Goal: Task Accomplishment & Management: Complete application form

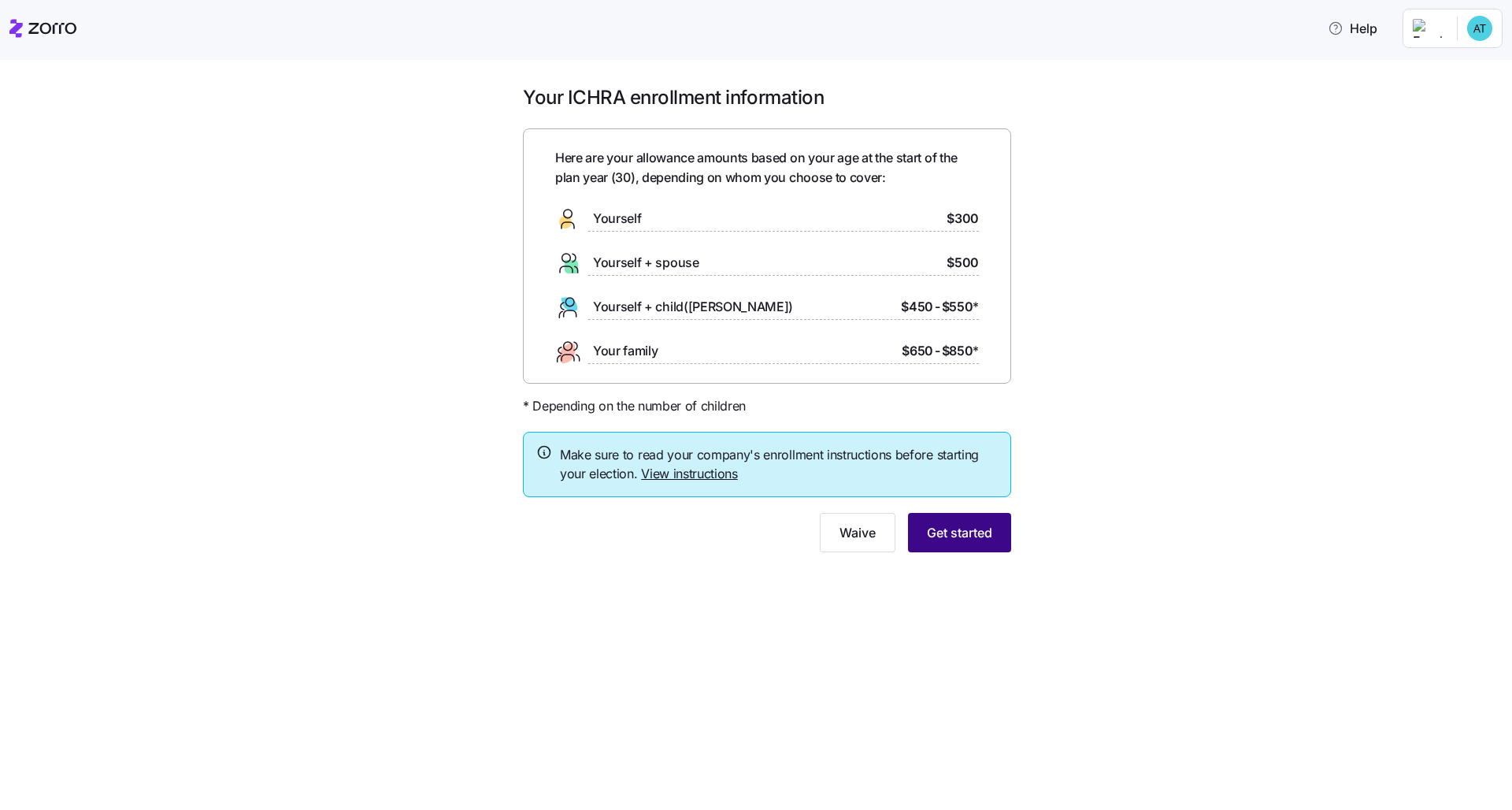
click at [757, 536] on span "Get started" at bounding box center [959, 532] width 66 height 19
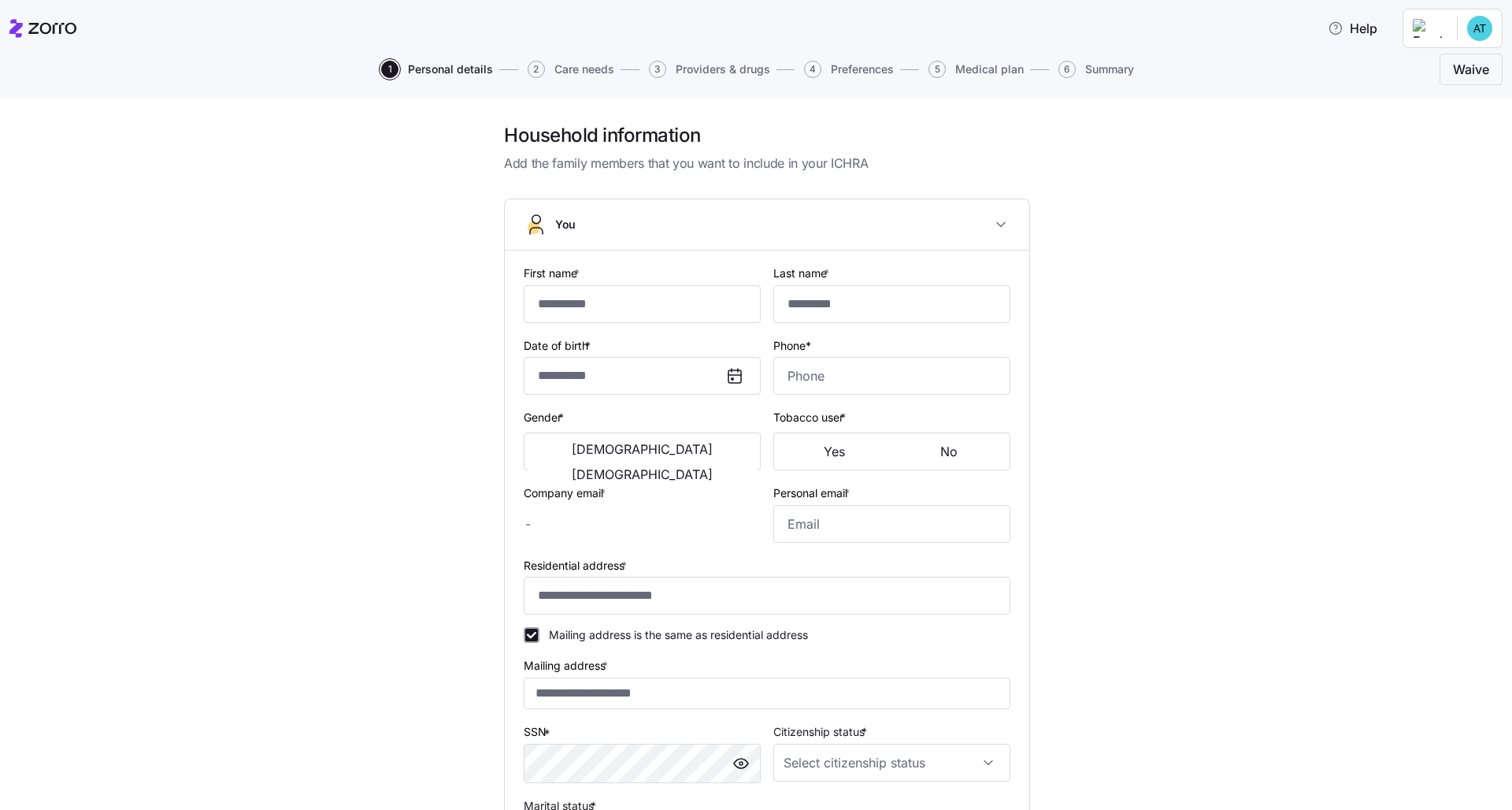
type input "******"
type input "********"
type input "[PERSON_NAME][EMAIL_ADDRESS][DOMAIN_NAME]"
type input "[EMAIL_ADDRESS][DOMAIN_NAME]"
type input "**********"
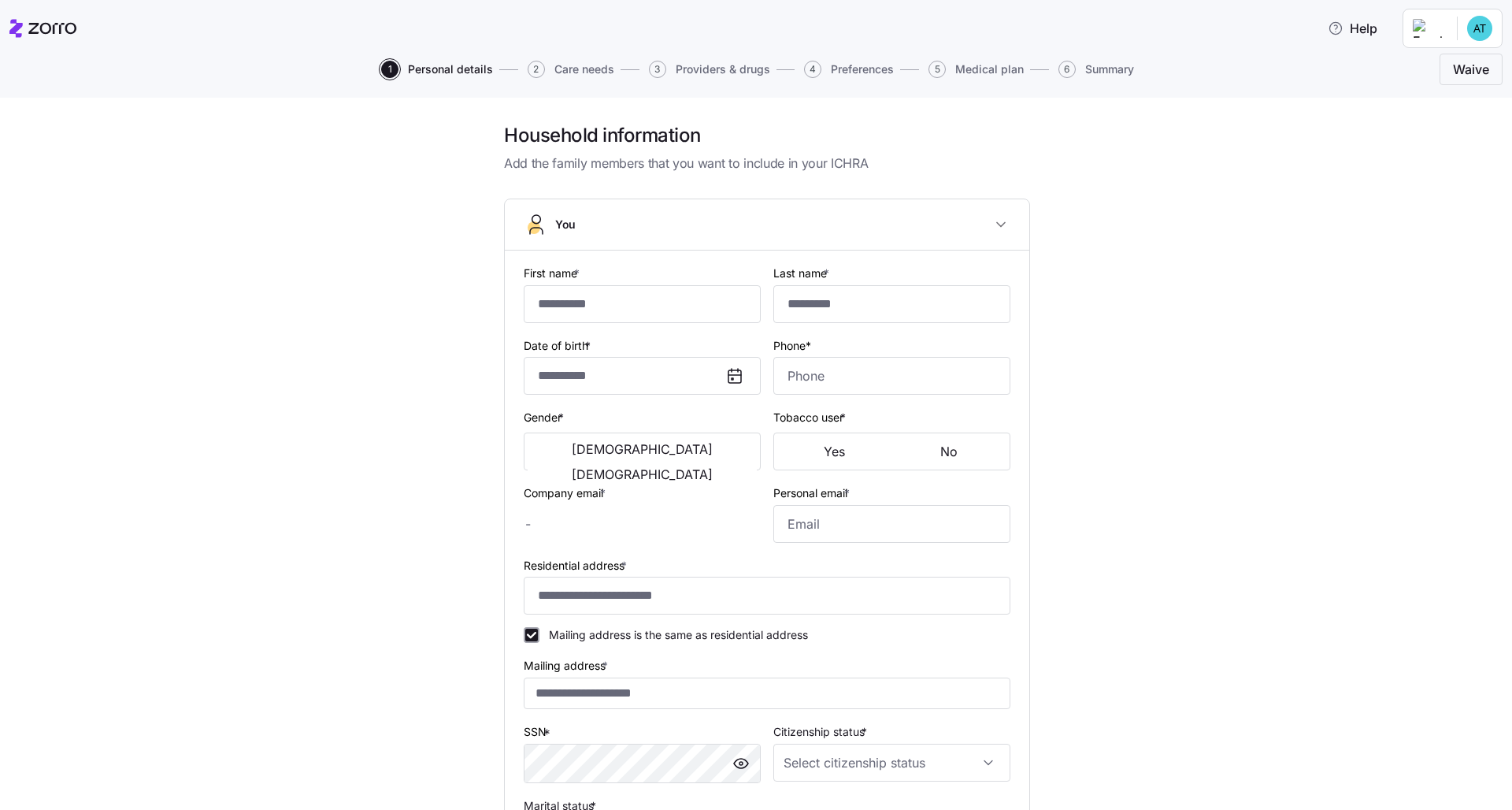
checkbox input "true"
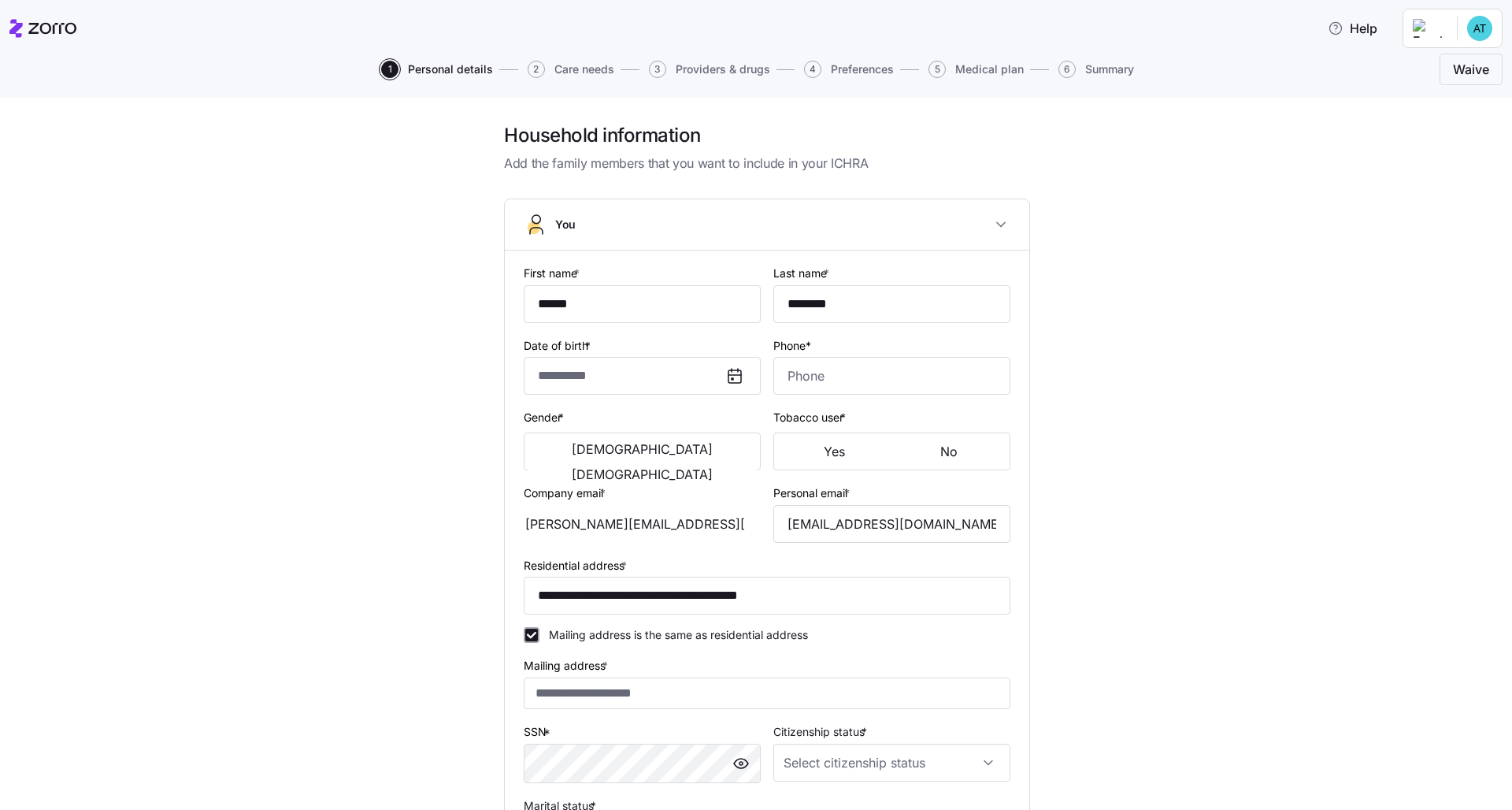
type input "**********"
type input "[PHONE_NUMBER]"
type input "[DEMOGRAPHIC_DATA] citizen"
type input "Single"
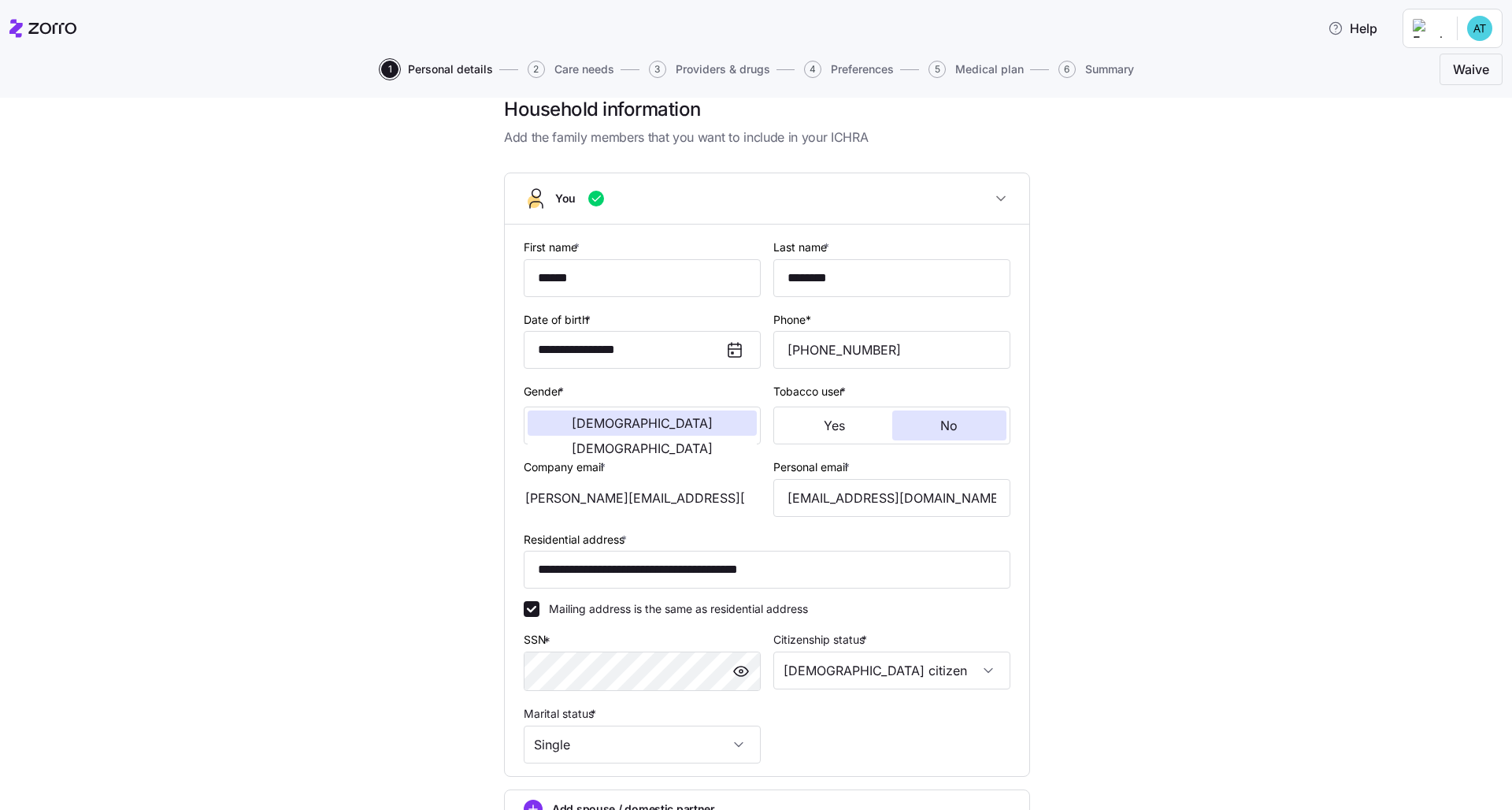
scroll to position [199, 0]
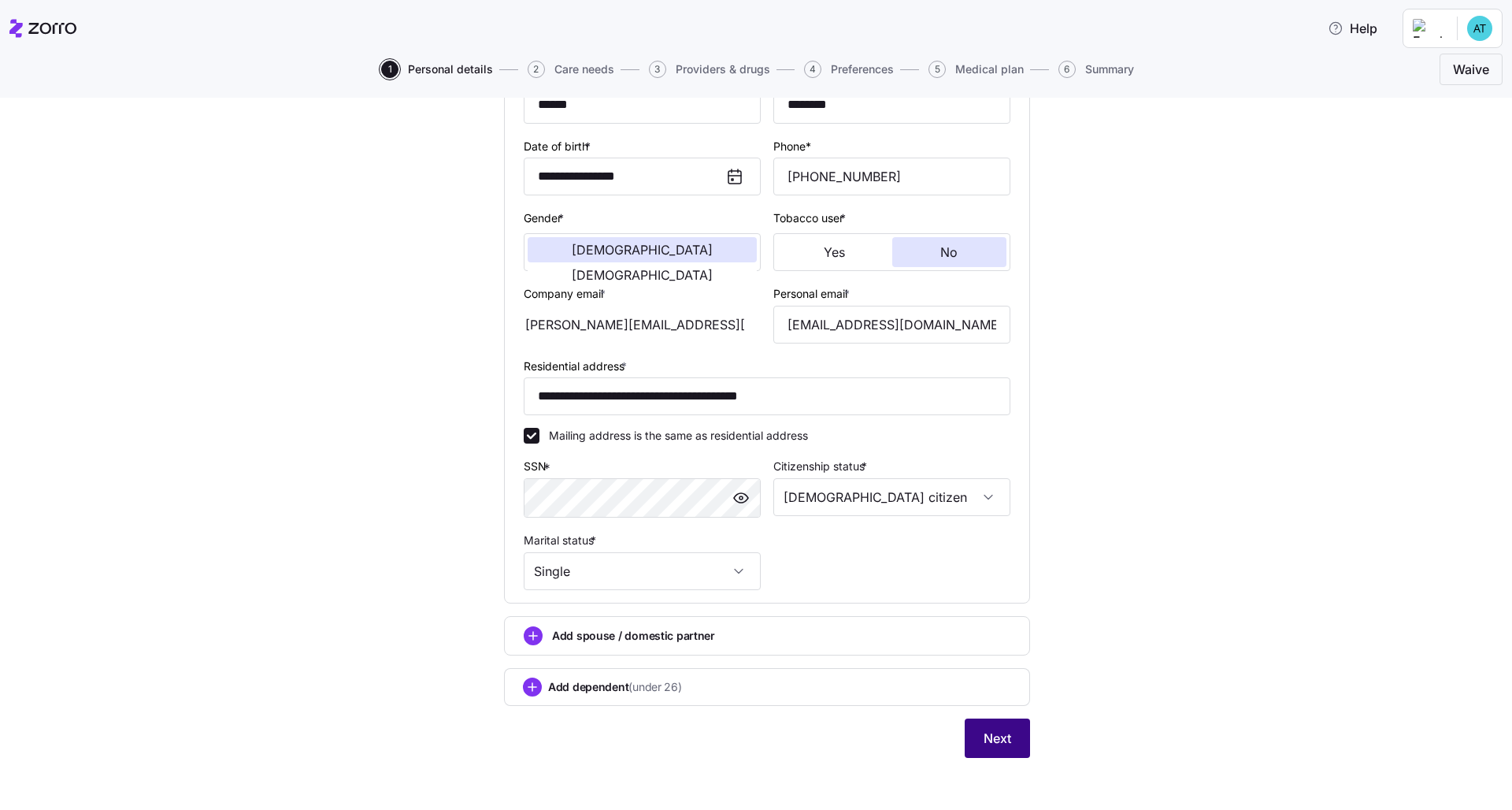
click at [757, 620] on span "Next" at bounding box center [997, 737] width 28 height 19
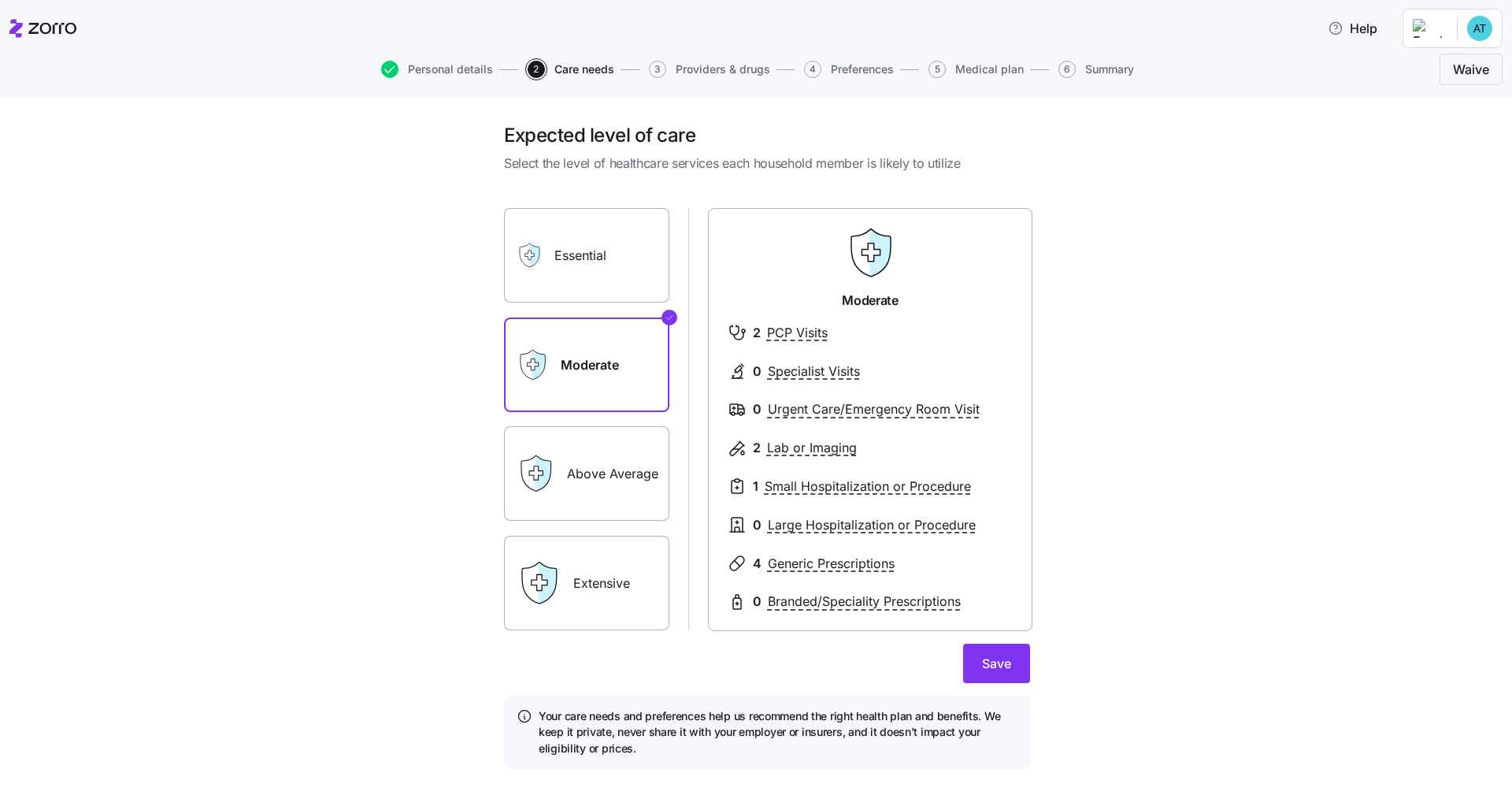
click at [642, 287] on label "Essential" at bounding box center [586, 255] width 165 height 94
click at [0, 0] on input "Essential" at bounding box center [0, 0] width 0 height 0
click at [619, 592] on label "Extensive" at bounding box center [586, 582] width 165 height 94
click at [0, 0] on input "Extensive" at bounding box center [0, 0] width 0 height 0
click at [593, 468] on label "Above Average" at bounding box center [586, 473] width 165 height 94
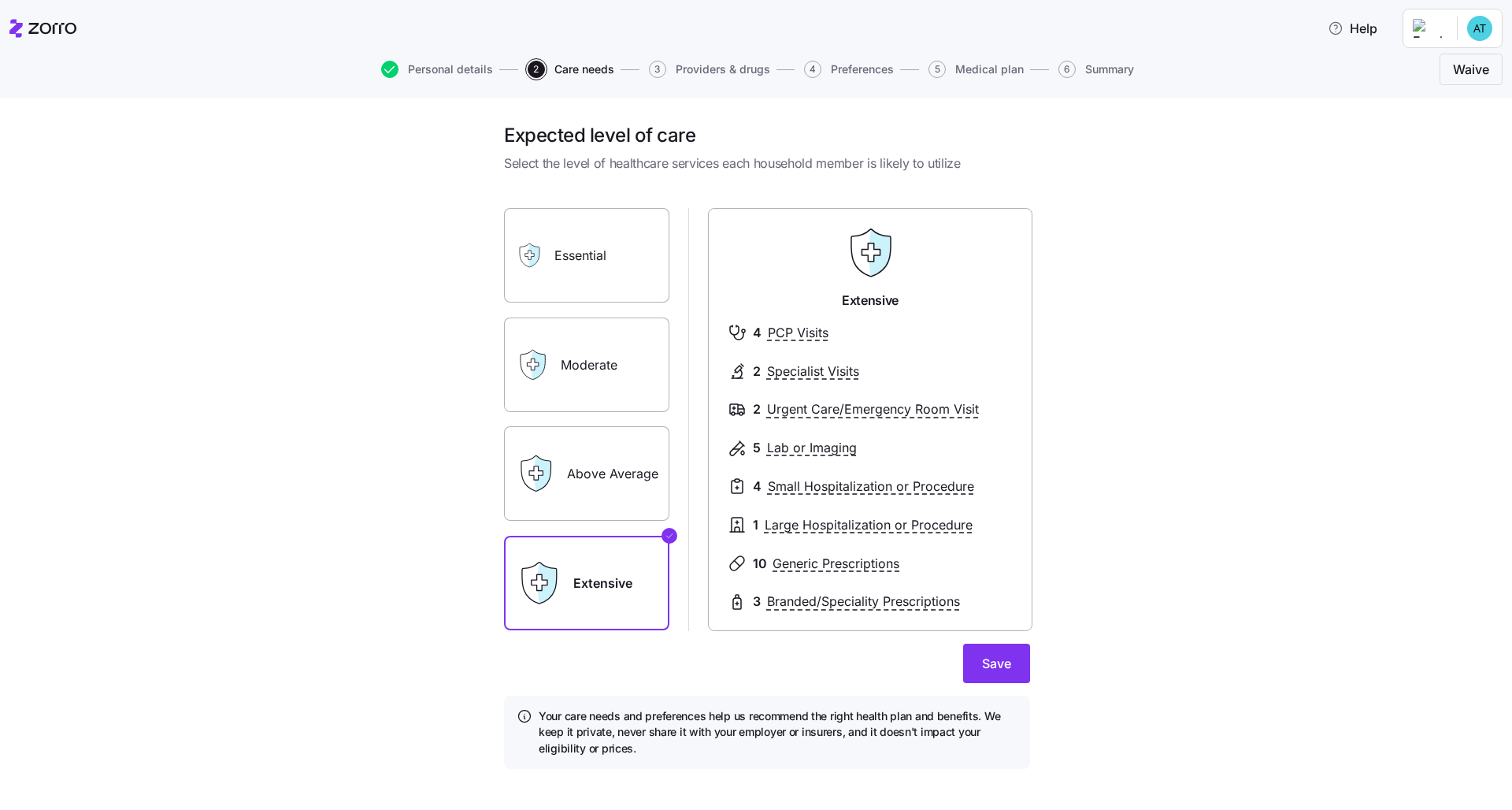
click at [0, 0] on input "Above Average" at bounding box center [0, 0] width 0 height 0
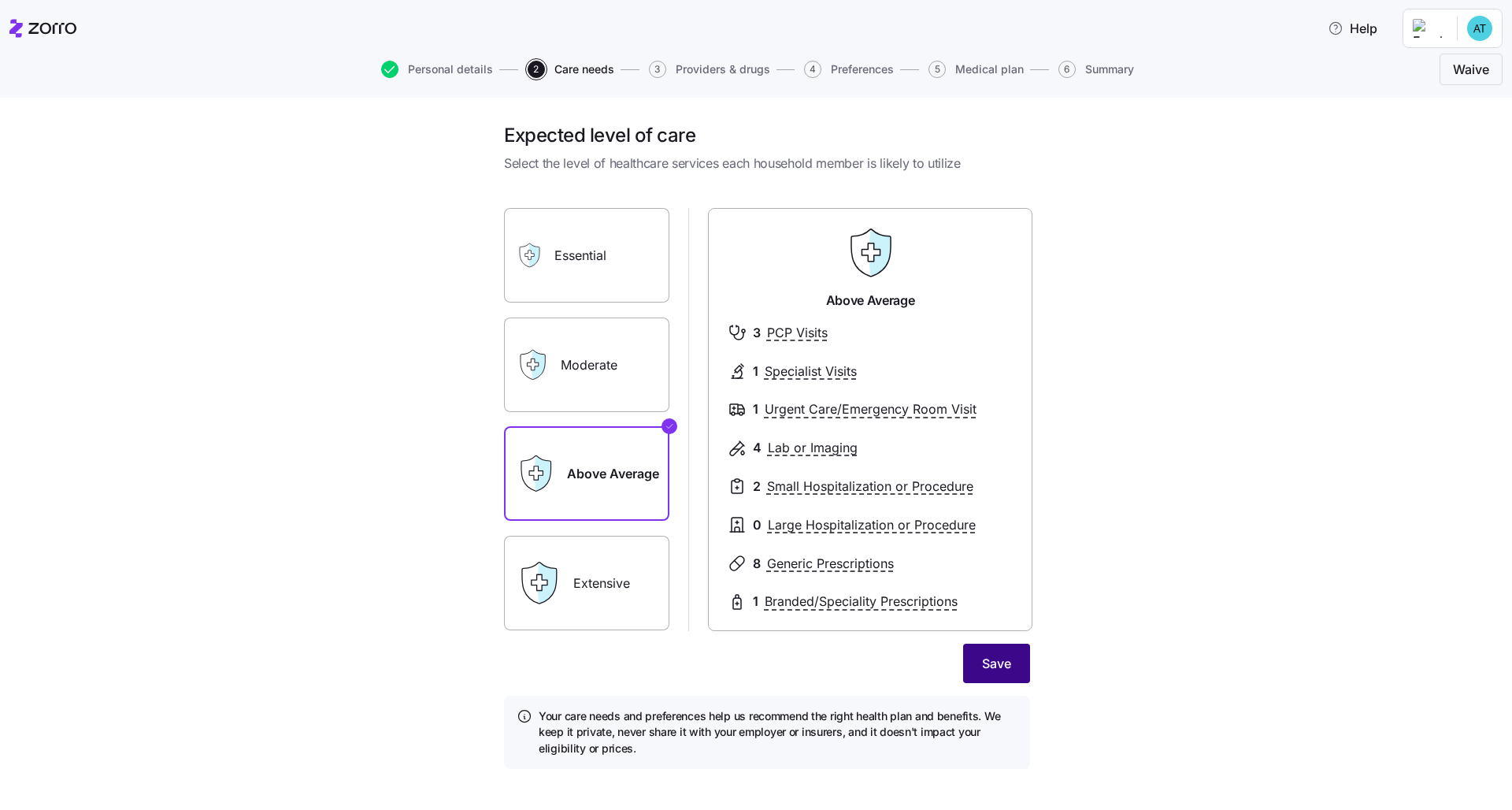
click at [757, 620] on button "Save" at bounding box center [997, 664] width 67 height 40
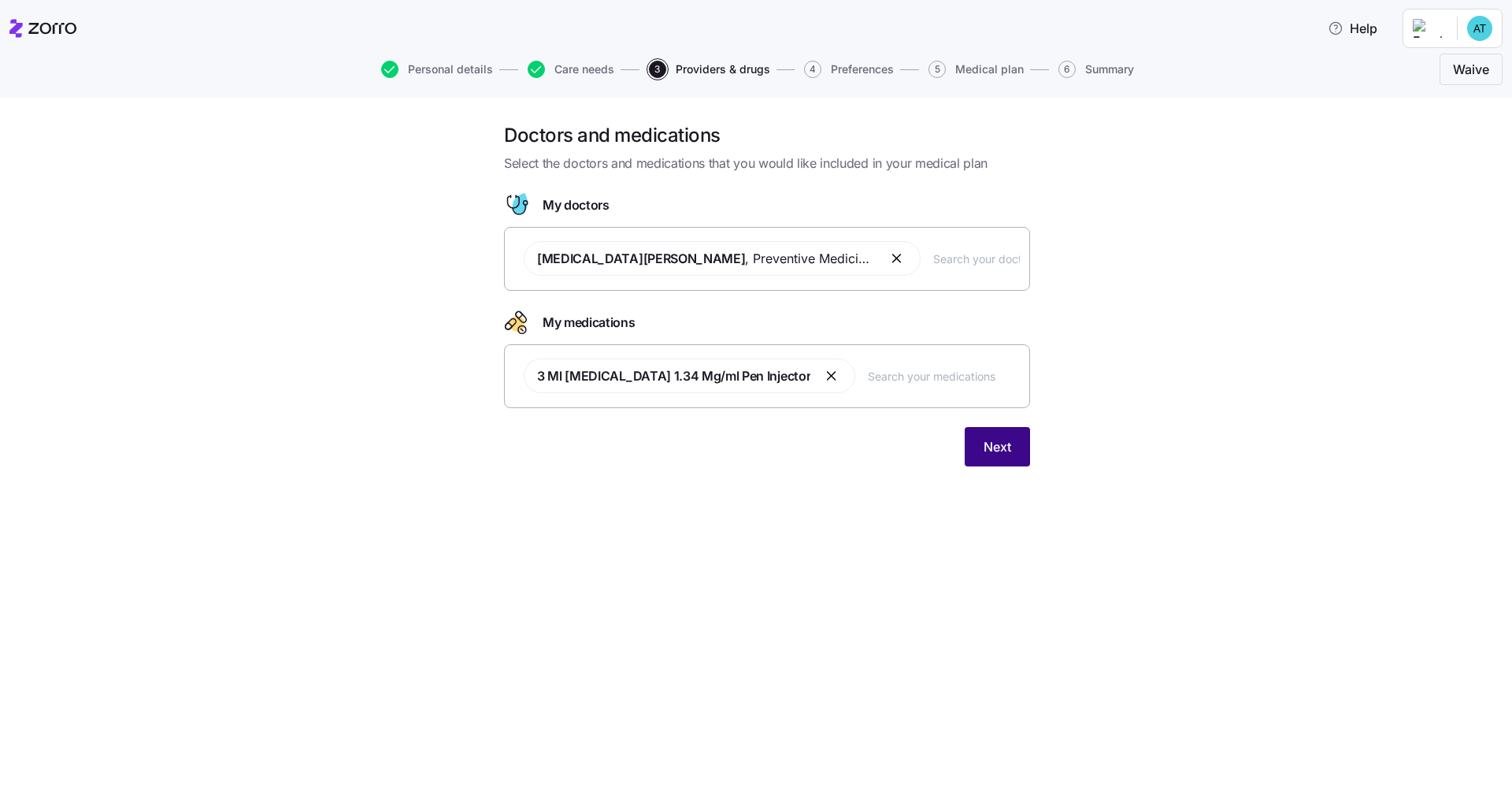
click at [757, 447] on span "Next" at bounding box center [997, 446] width 28 height 19
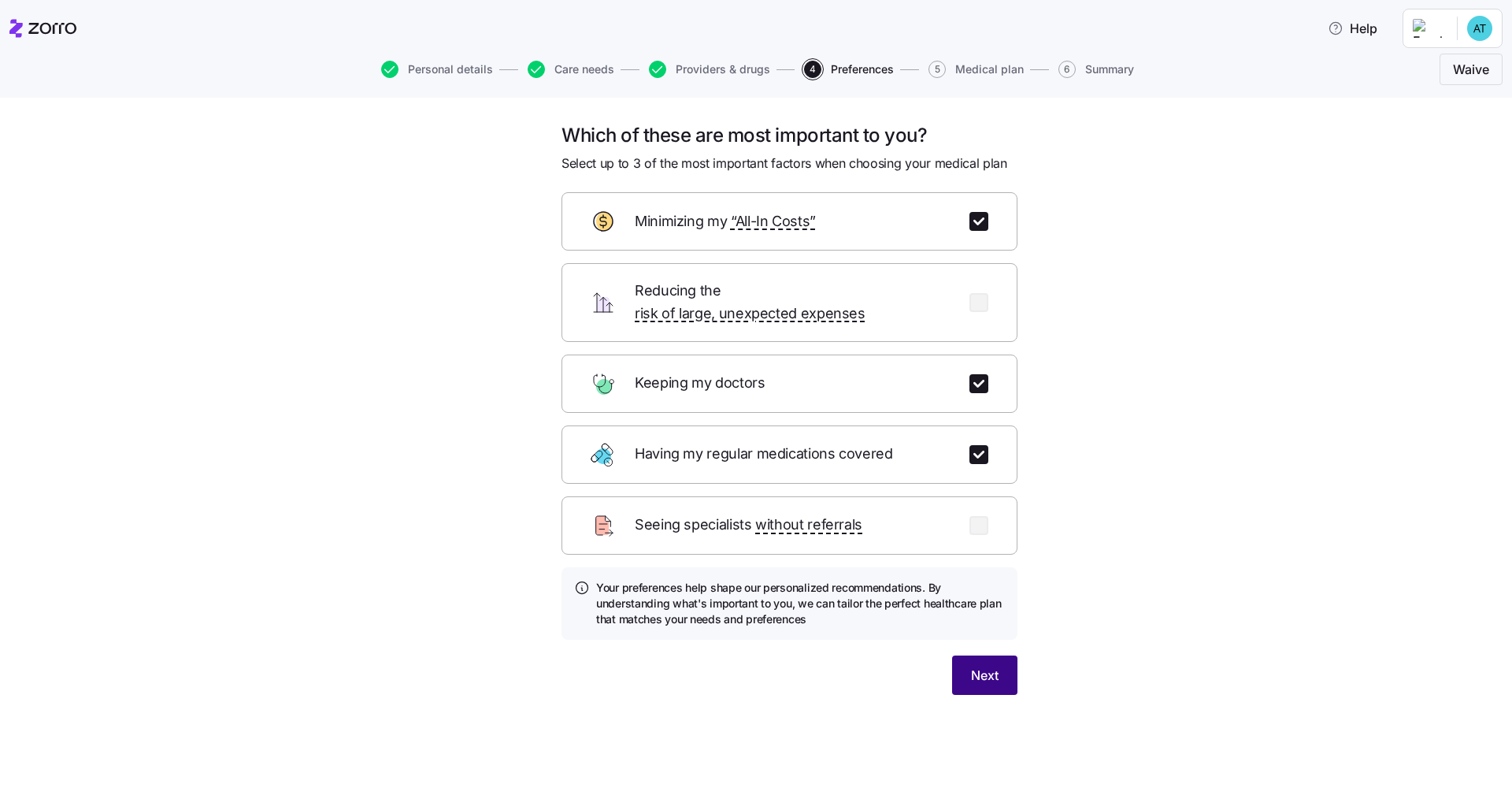
click at [757, 620] on button "Next" at bounding box center [984, 675] width 66 height 40
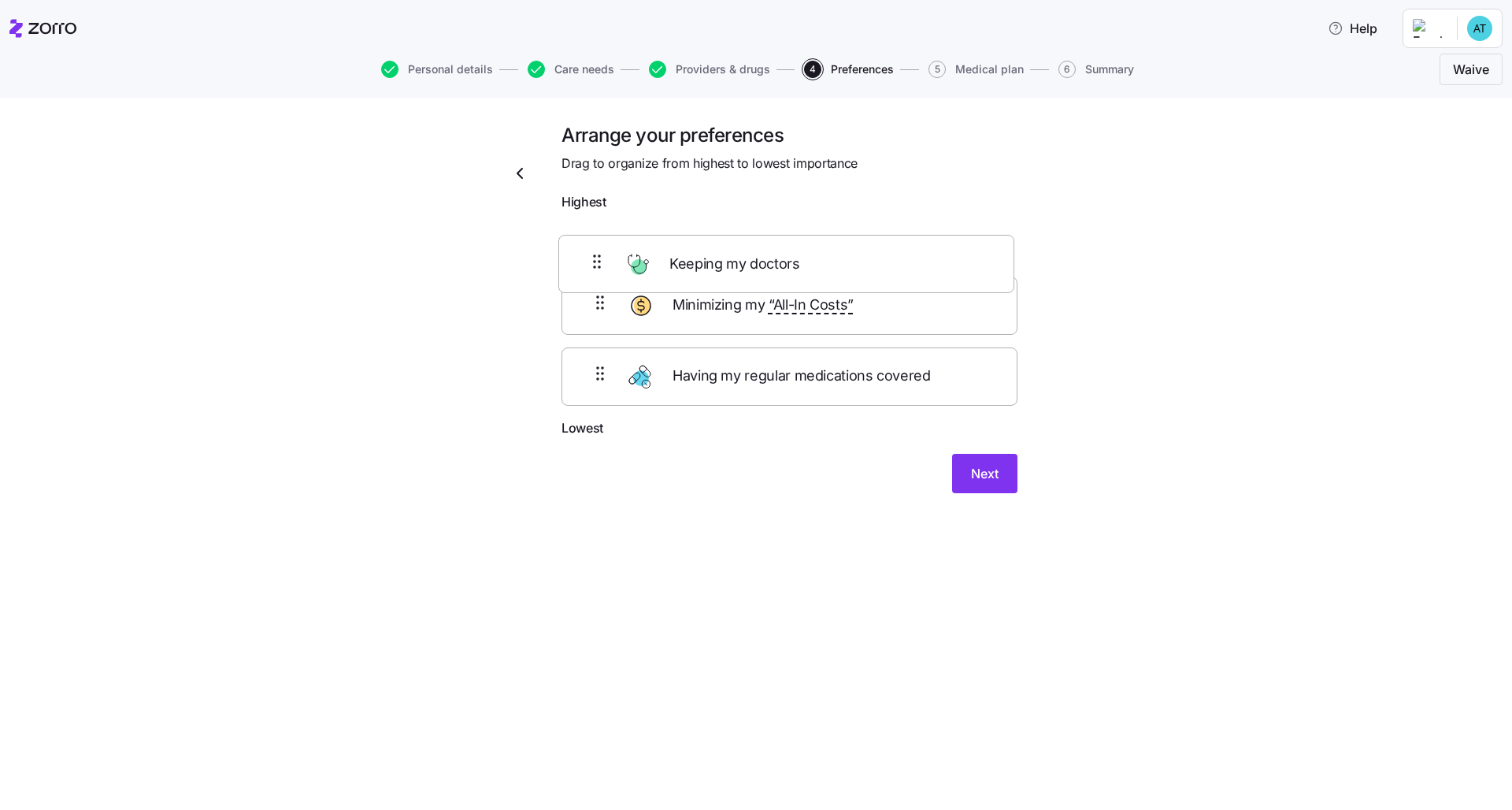
drag, startPoint x: 933, startPoint y: 312, endPoint x: 926, endPoint y: 243, distance: 69.4
click at [757, 244] on div "Minimizing my “All-In Costs” Keeping my doctors Having my regular medications c…" at bounding box center [789, 318] width 456 height 200
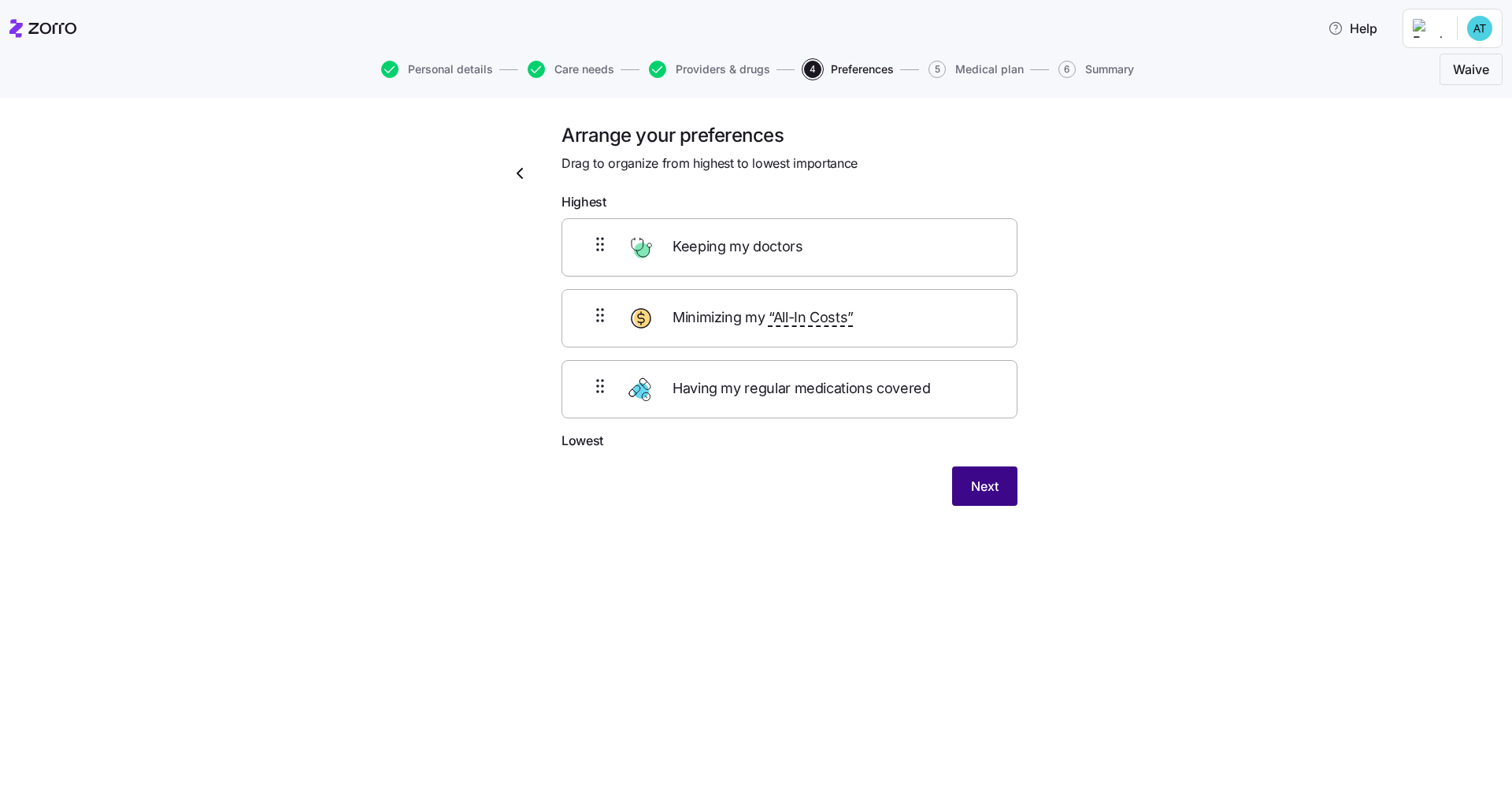
click at [757, 479] on button "Next" at bounding box center [984, 486] width 66 height 40
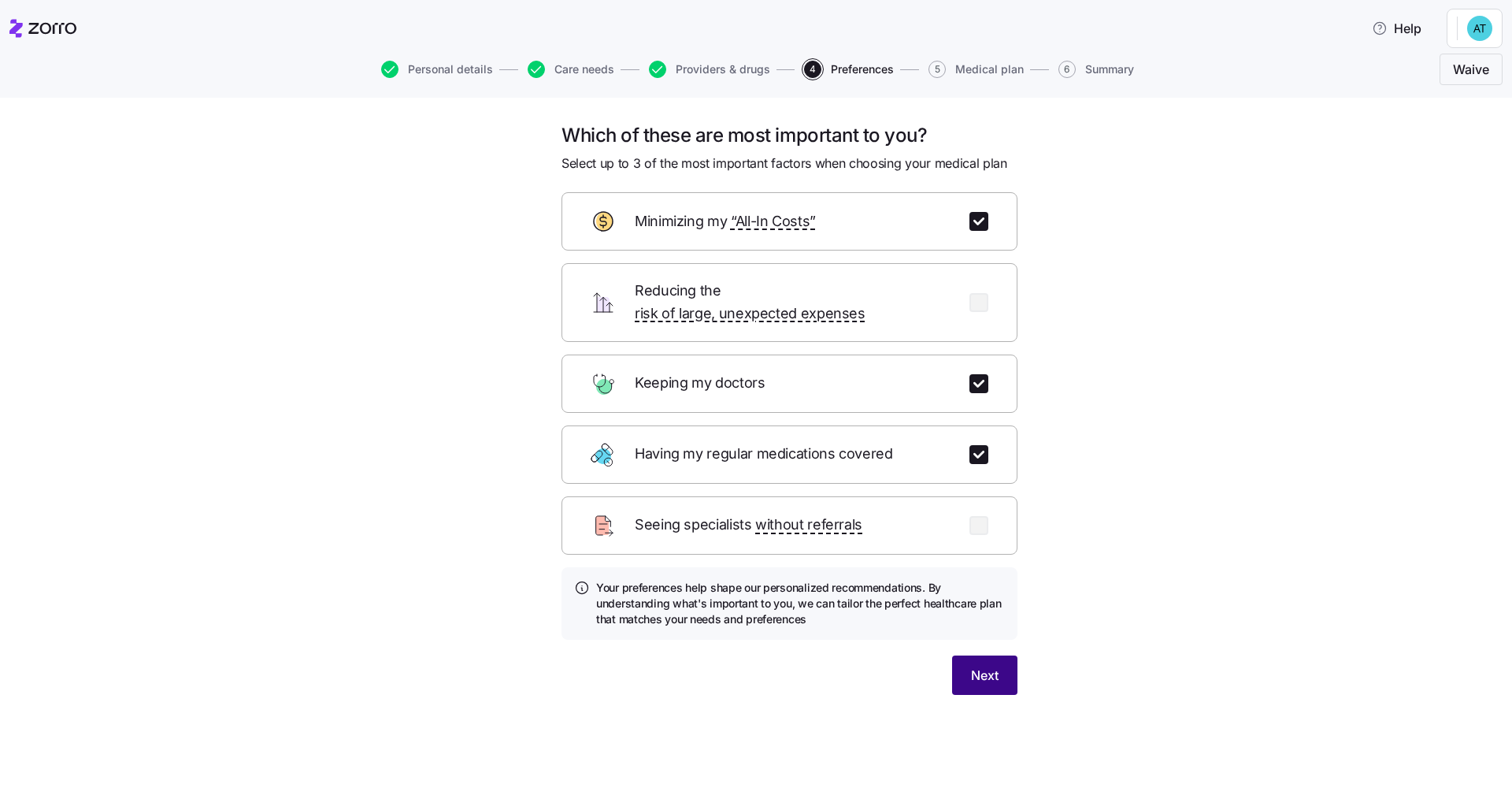
click at [1000, 656] on button "Next" at bounding box center [984, 675] width 66 height 40
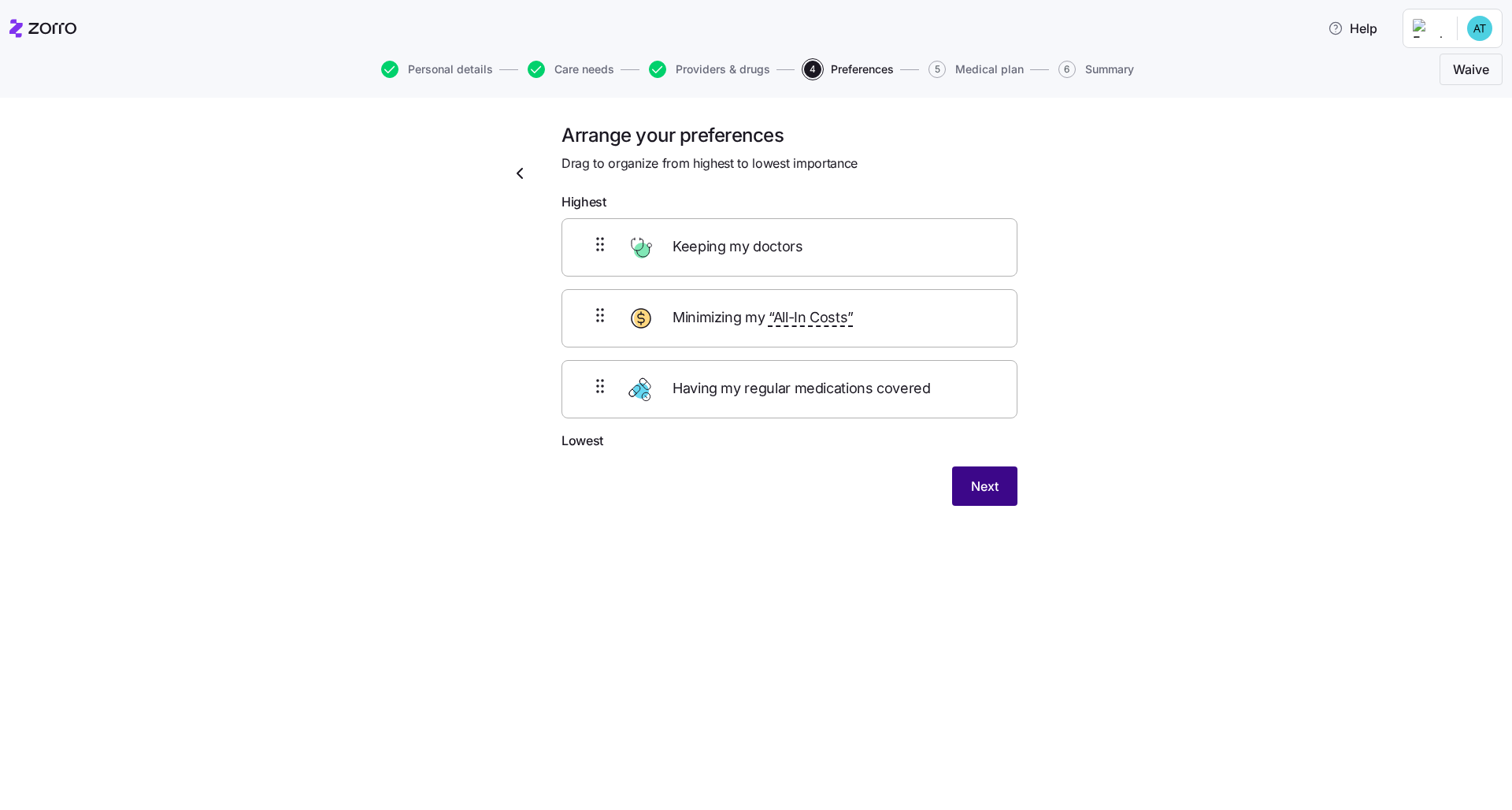
click at [979, 490] on span "Next" at bounding box center [984, 486] width 28 height 19
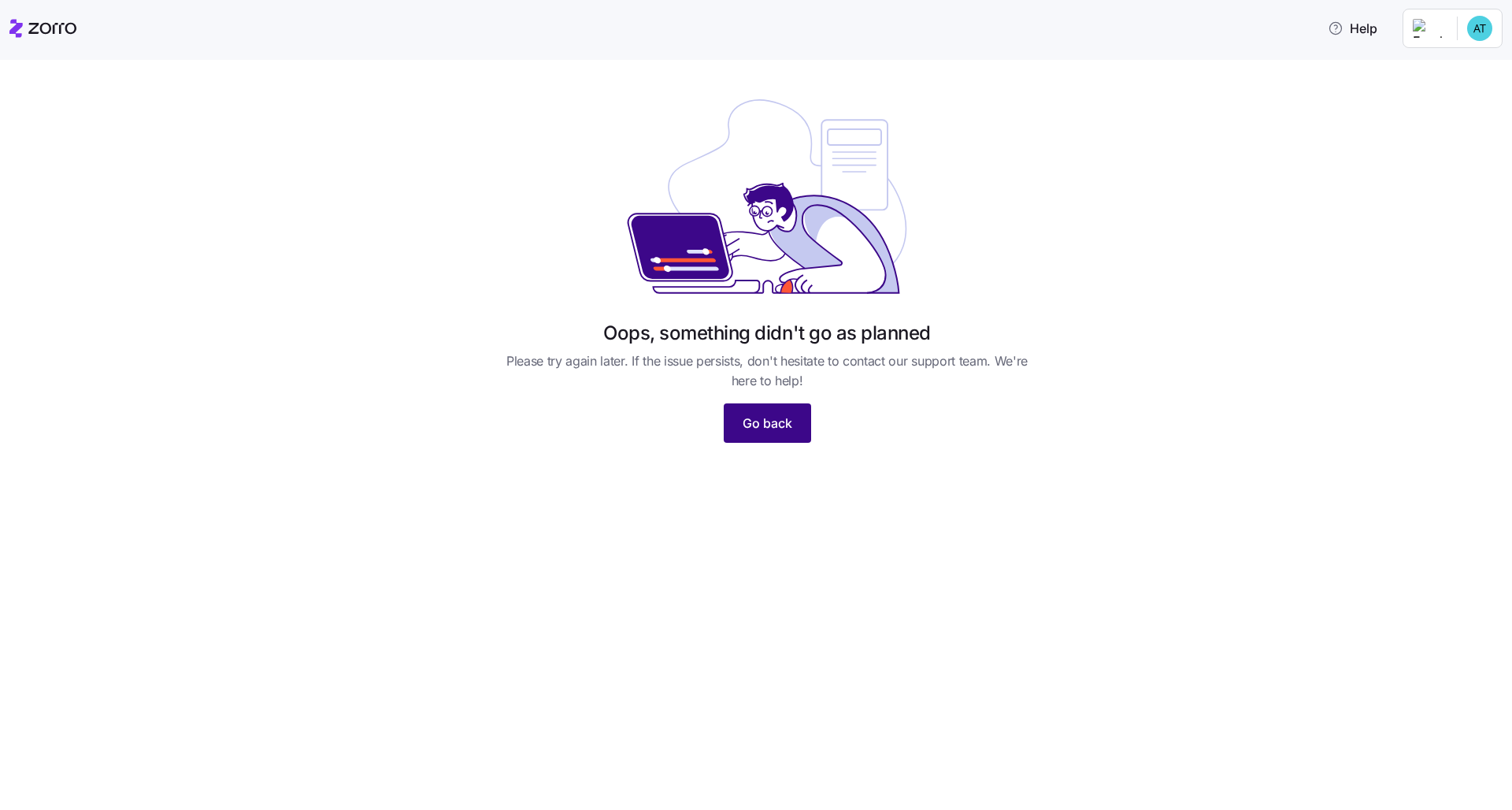
click at [787, 427] on span "Go back" at bounding box center [767, 422] width 49 height 19
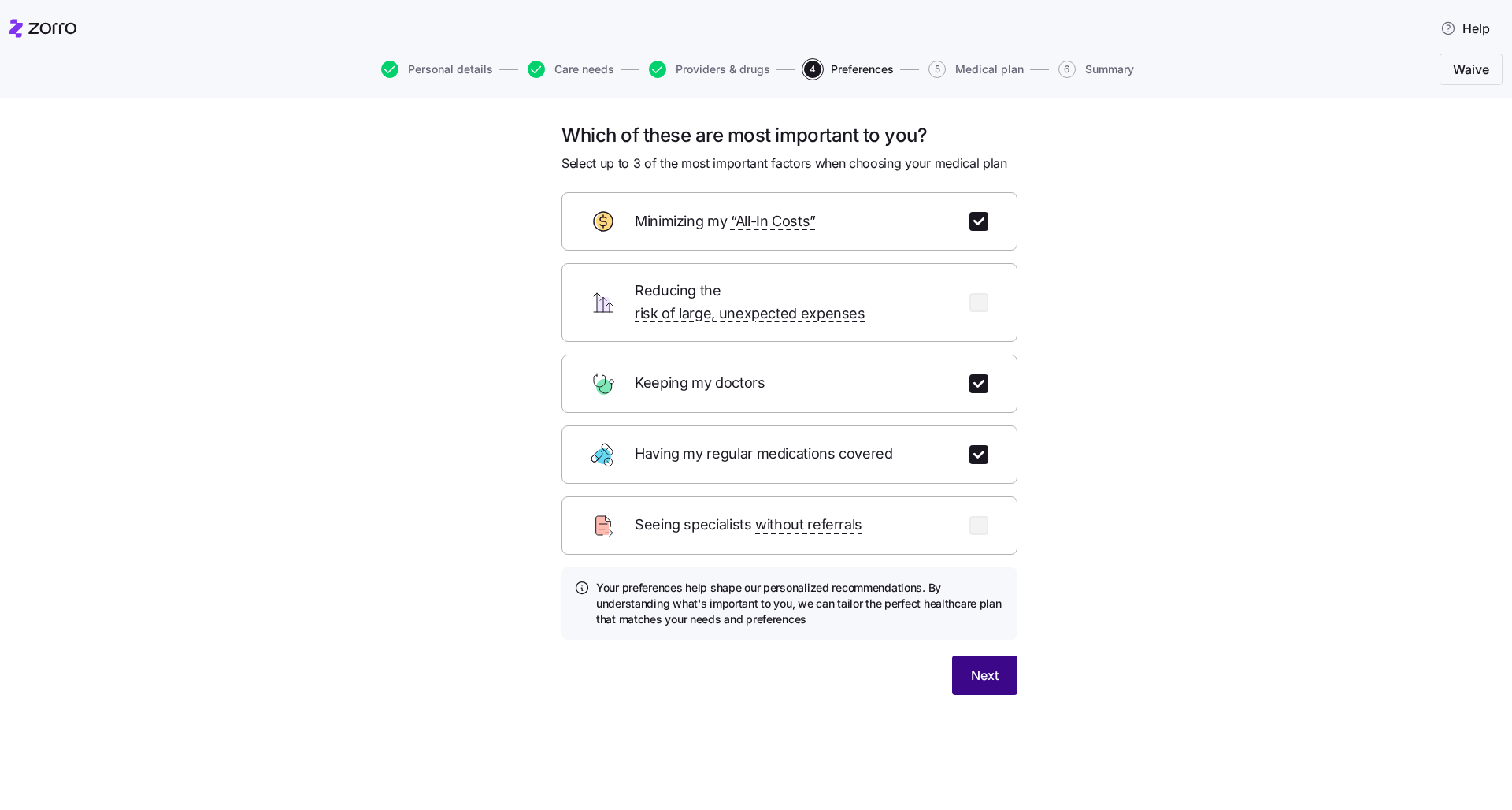
click at [999, 656] on button "Next" at bounding box center [984, 675] width 66 height 40
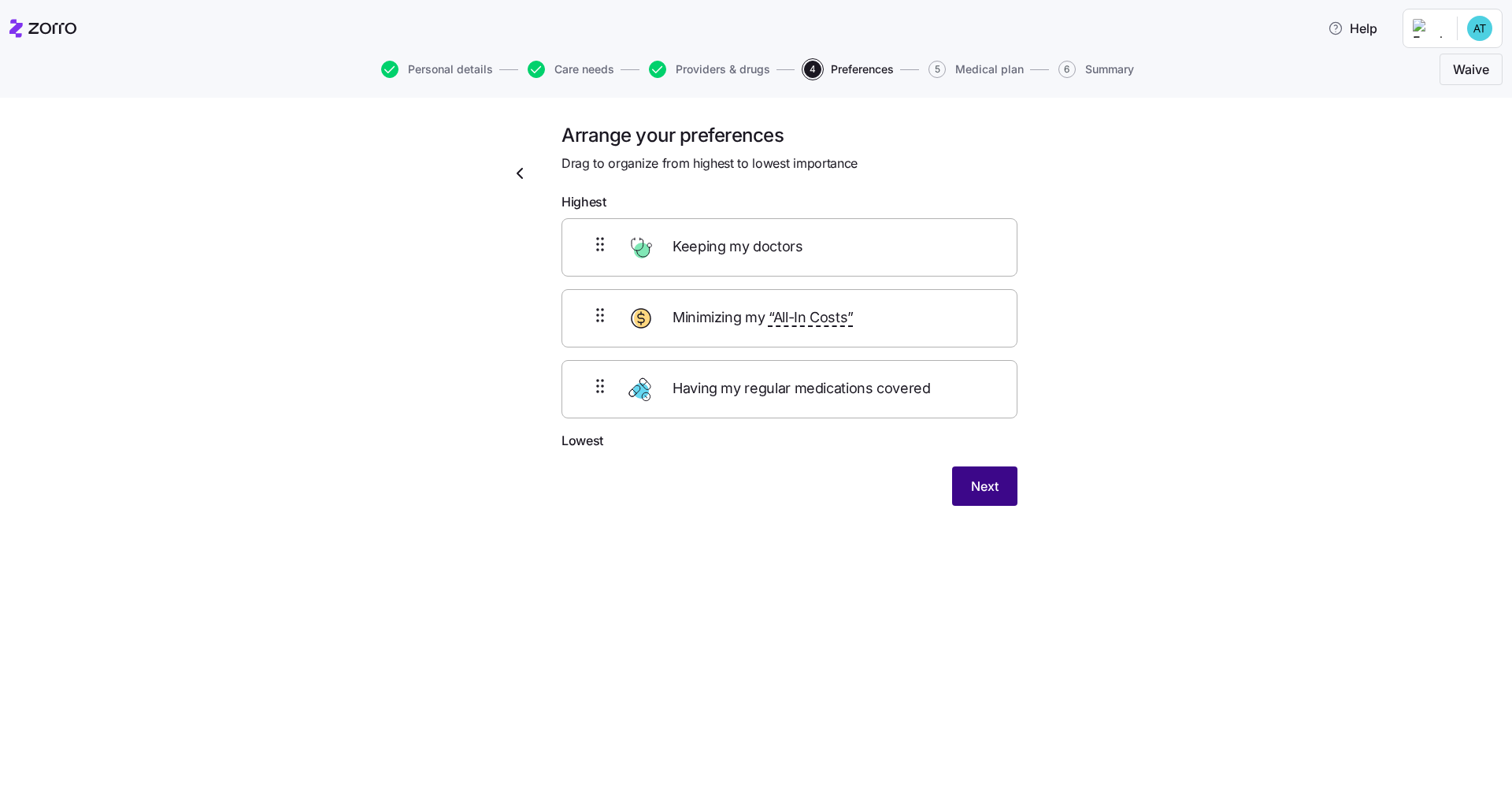
click at [992, 485] on span "Next" at bounding box center [984, 486] width 28 height 19
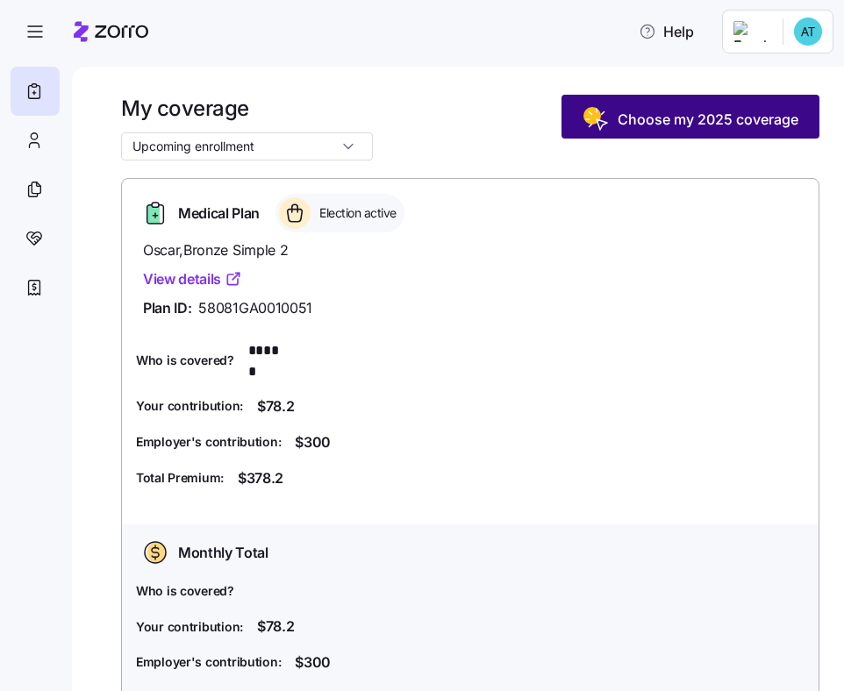
click at [703, 105] on button "Choose my 2025 coverage" at bounding box center [690, 117] width 258 height 44
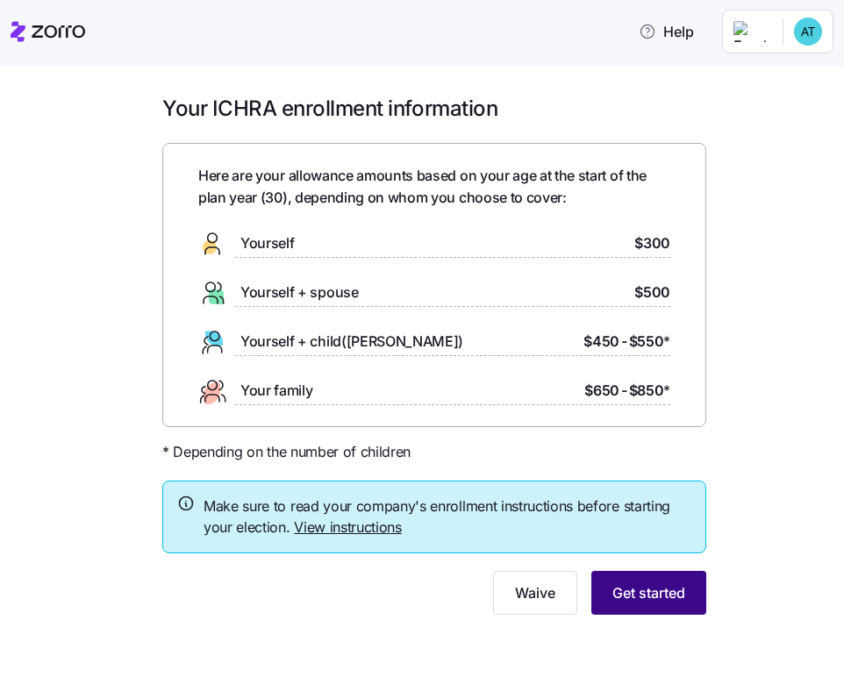
click at [655, 576] on button "Get started" at bounding box center [648, 593] width 115 height 44
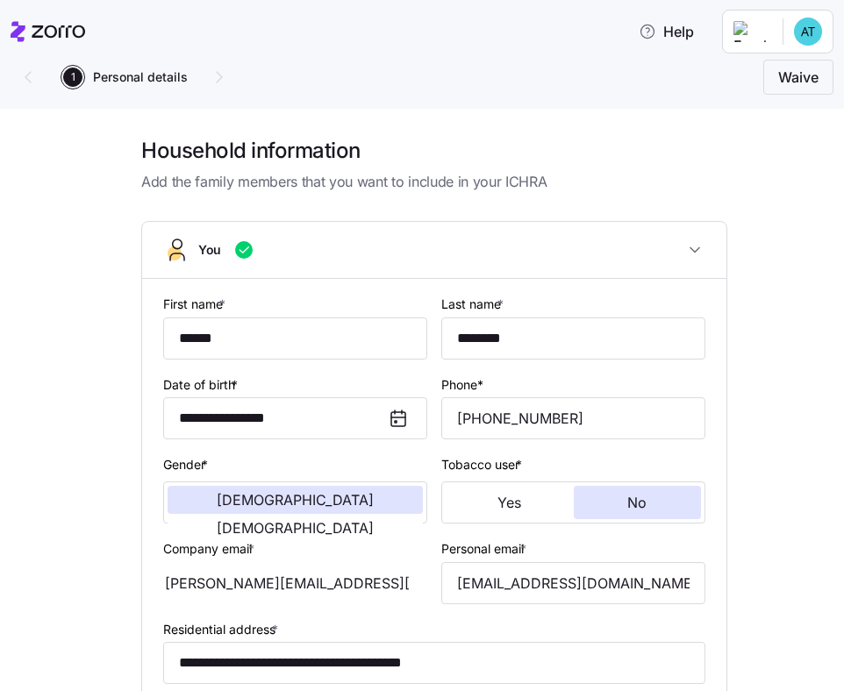
scroll to position [432, 0]
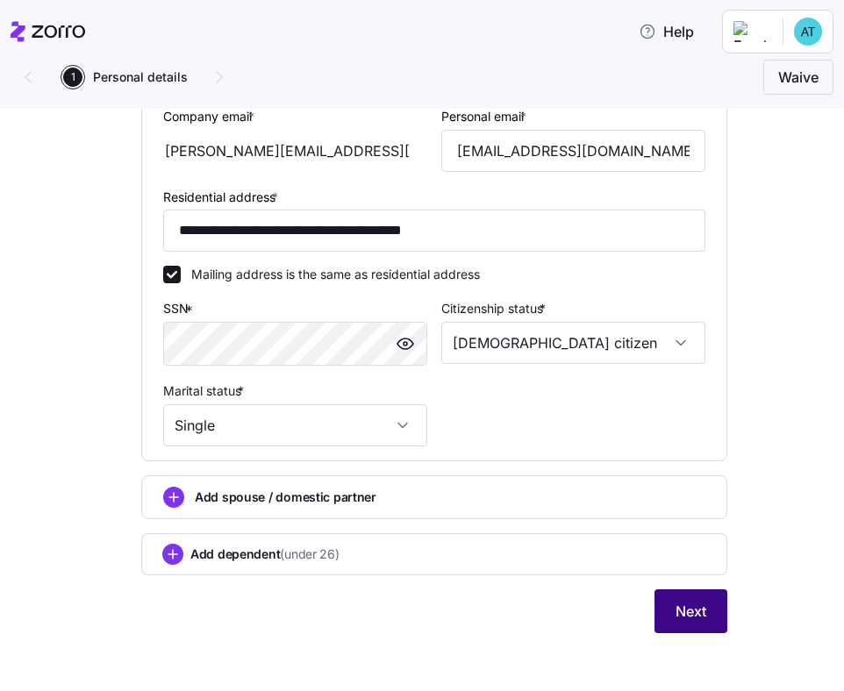
click at [700, 608] on button "Next" at bounding box center [690, 611] width 73 height 44
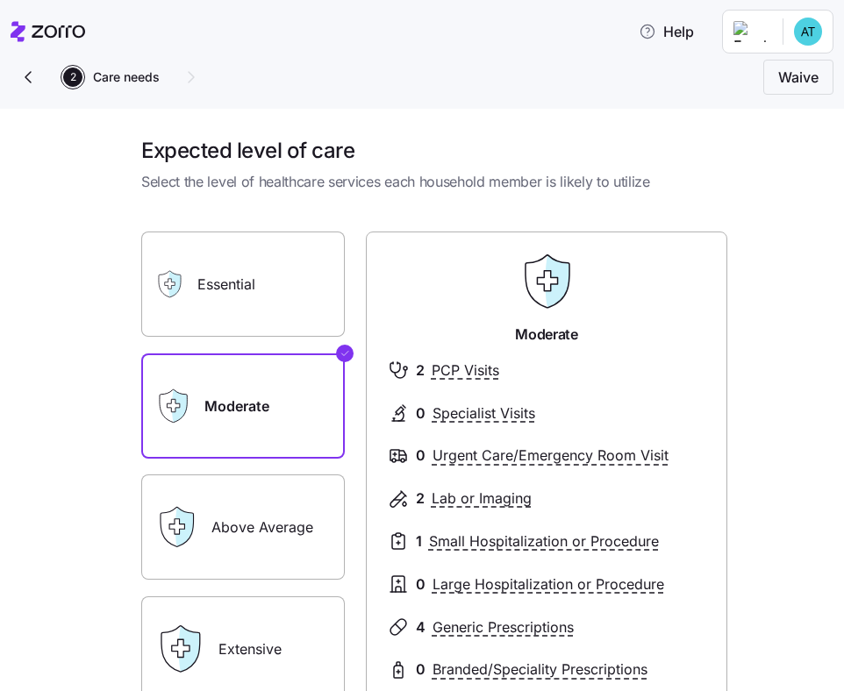
scroll to position [225, 0]
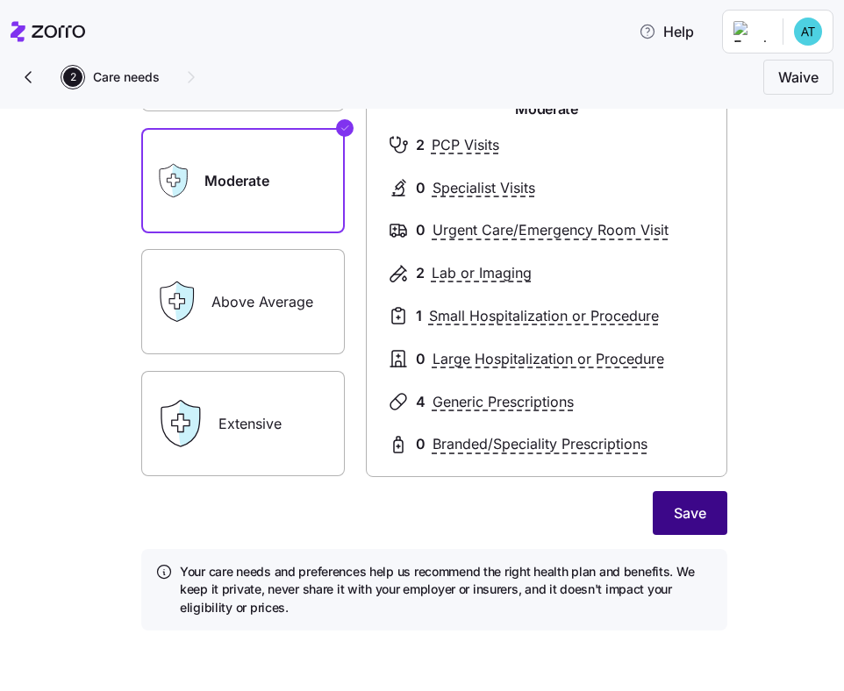
click at [711, 519] on button "Save" at bounding box center [690, 513] width 75 height 44
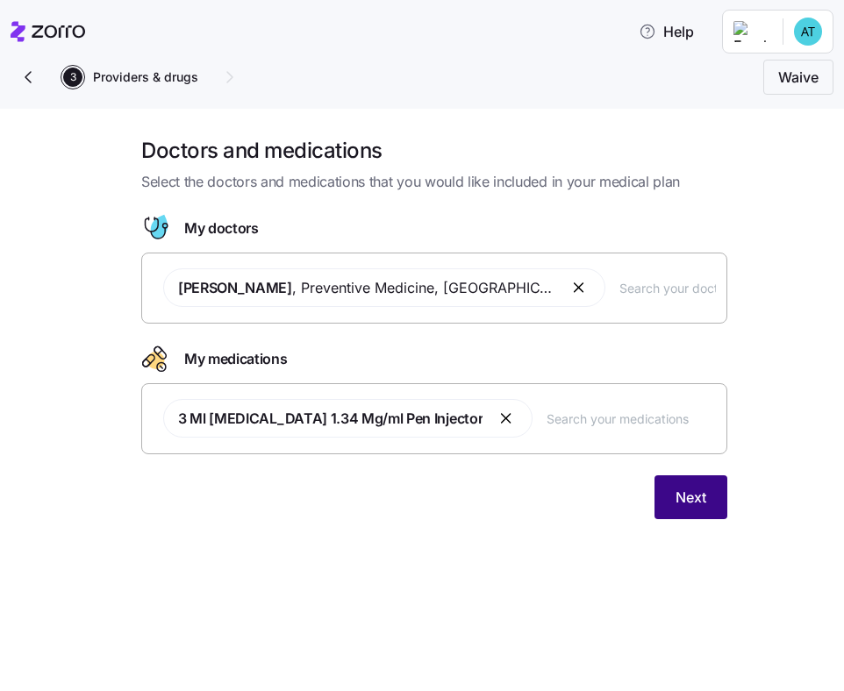
click at [683, 509] on button "Next" at bounding box center [690, 497] width 73 height 44
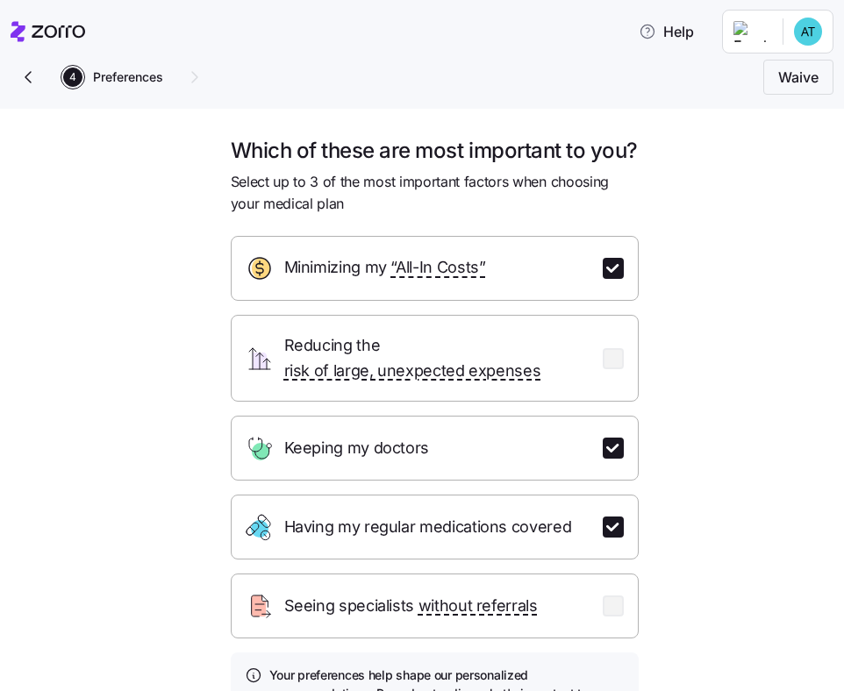
scroll to position [230, 0]
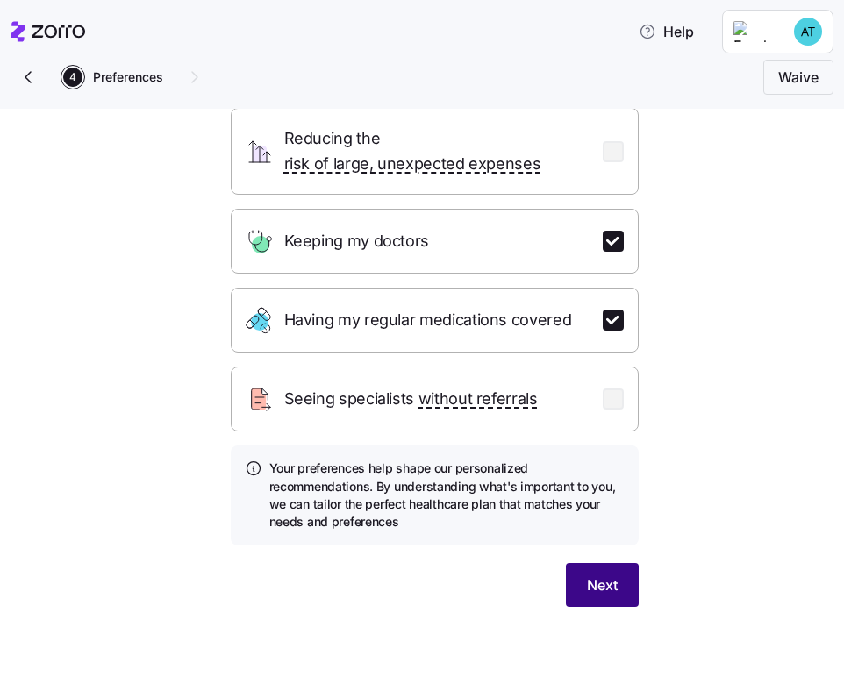
click at [616, 587] on button "Next" at bounding box center [602, 585] width 73 height 44
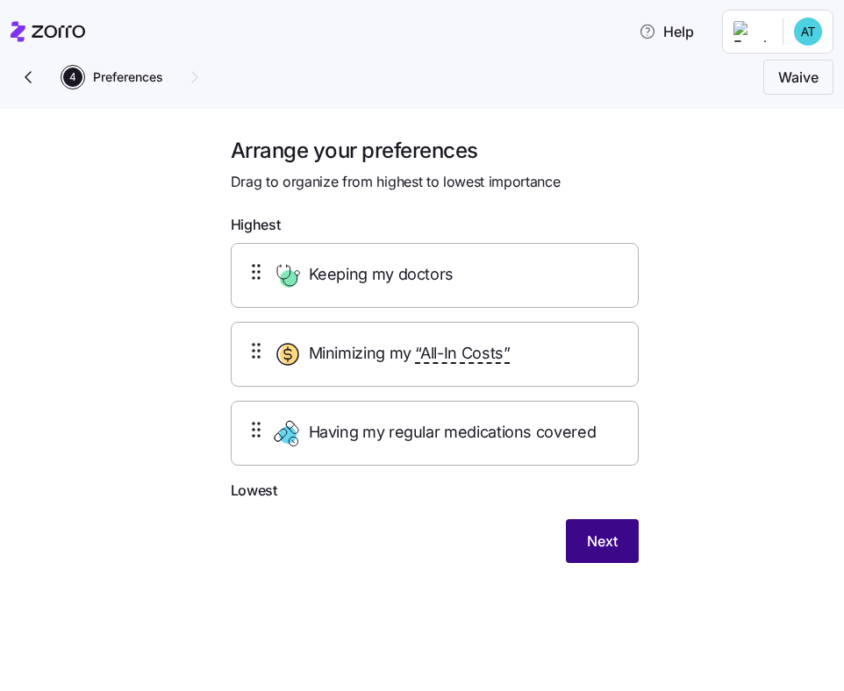
click at [612, 534] on span "Next" at bounding box center [602, 541] width 31 height 21
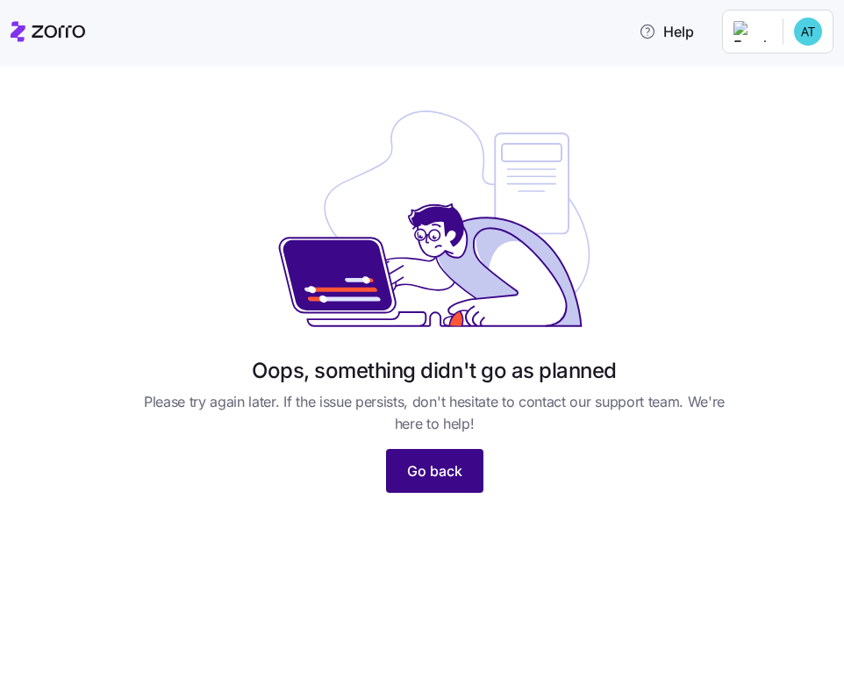
click at [424, 468] on span "Go back" at bounding box center [434, 470] width 55 height 21
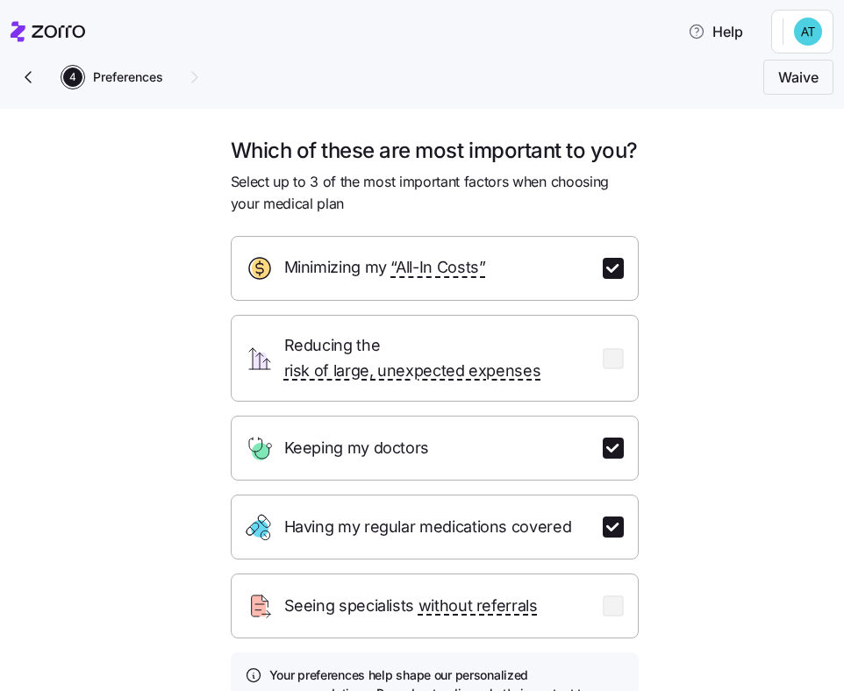
scroll to position [230, 0]
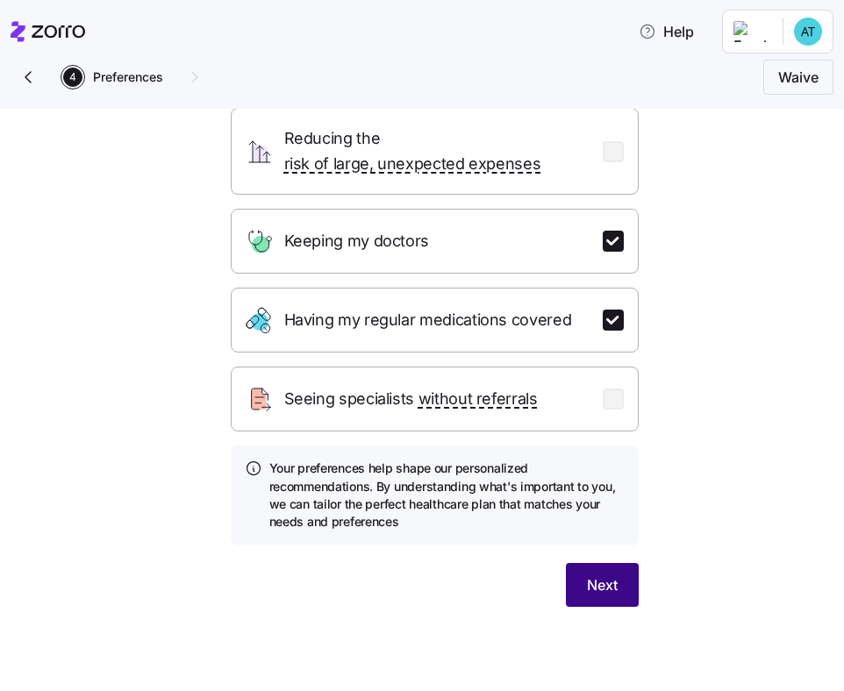
click at [595, 582] on span "Next" at bounding box center [602, 584] width 31 height 21
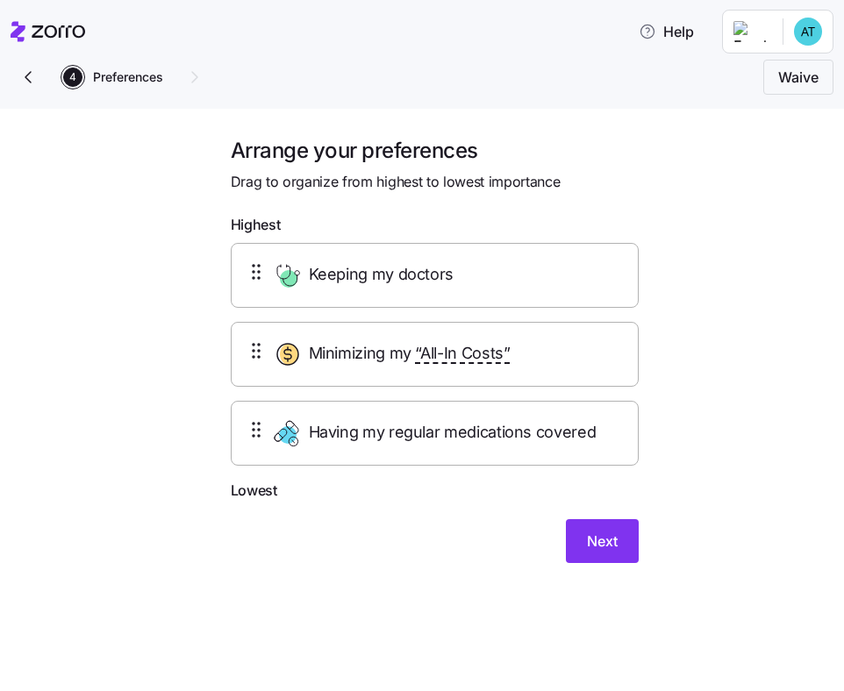
scroll to position [0, 0]
click at [633, 523] on button "Next" at bounding box center [602, 541] width 73 height 44
